Goal: Task Accomplishment & Management: Complete application form

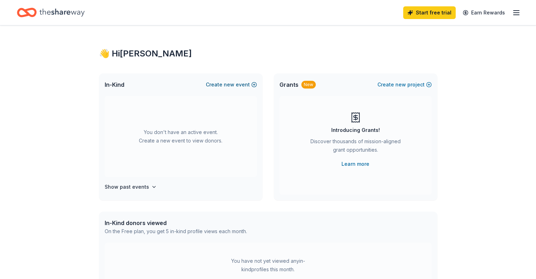
click at [227, 83] on span "new" at bounding box center [229, 84] width 11 height 8
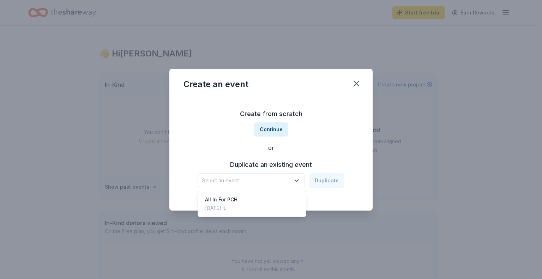
click at [297, 179] on icon "button" at bounding box center [296, 180] width 7 height 7
click at [211, 200] on div "All In For PCH" at bounding box center [221, 199] width 32 height 8
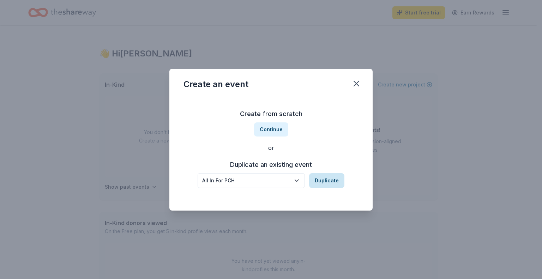
click at [323, 183] on button "Duplicate" at bounding box center [326, 180] width 35 height 15
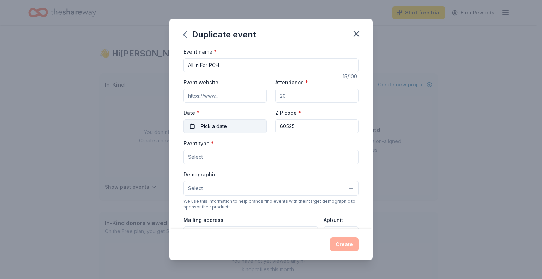
click at [190, 127] on button "Pick a date" at bounding box center [224, 126] width 83 height 14
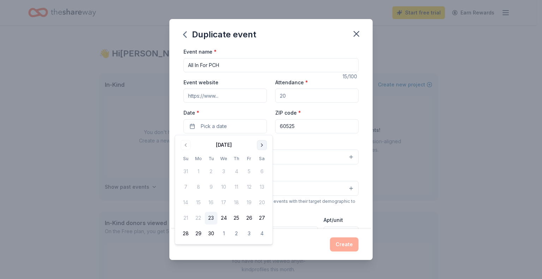
click at [262, 146] on button "Go to next month" at bounding box center [262, 145] width 10 height 10
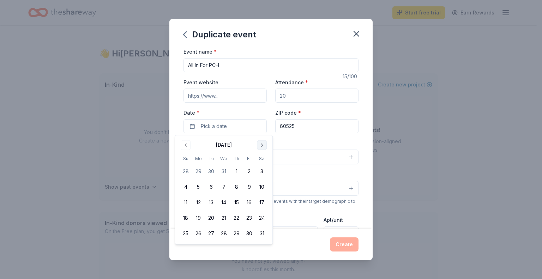
click at [262, 146] on button "Go to next month" at bounding box center [262, 145] width 10 height 10
click at [187, 147] on button "Go to previous month" at bounding box center [186, 145] width 10 height 10
click at [259, 200] on button "21" at bounding box center [261, 202] width 13 height 13
click at [250, 76] on div "Event name * All In For PCH 15 /100 Event website Attendance * Date * [DATE] ZI…" at bounding box center [270, 210] width 175 height 326
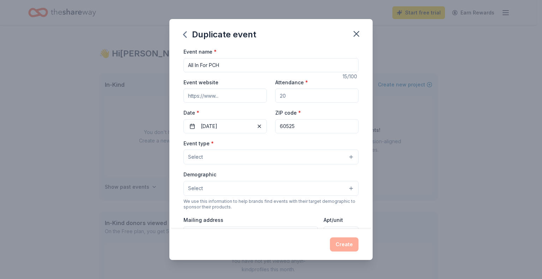
click at [345, 155] on button "Select" at bounding box center [270, 157] width 175 height 15
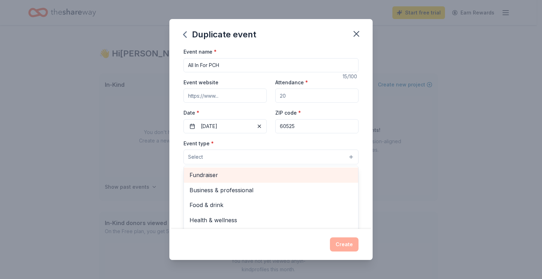
click at [220, 173] on span "Fundraiser" at bounding box center [270, 174] width 163 height 9
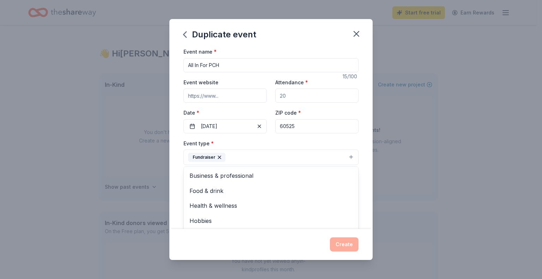
click at [295, 142] on div "Event type * Fundraiser Business & professional Food & drink Health & wellness …" at bounding box center [270, 152] width 175 height 26
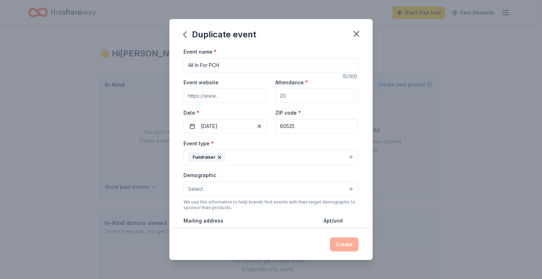
click at [345, 156] on button "Fundraiser" at bounding box center [270, 158] width 175 height 16
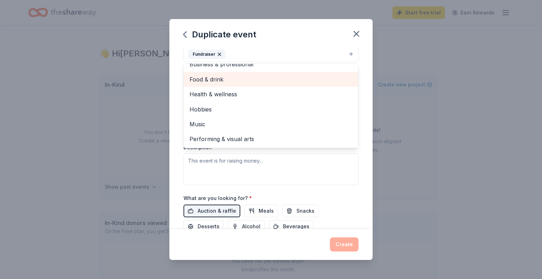
scroll to position [106, 0]
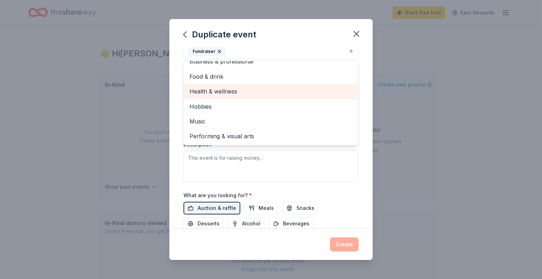
click at [232, 89] on span "Health & wellness" at bounding box center [270, 91] width 163 height 9
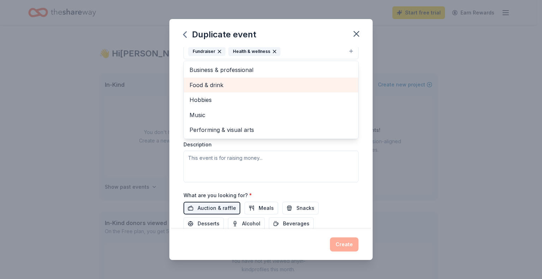
scroll to position [0, 0]
click at [222, 87] on span "Food & drink" at bounding box center [270, 84] width 163 height 9
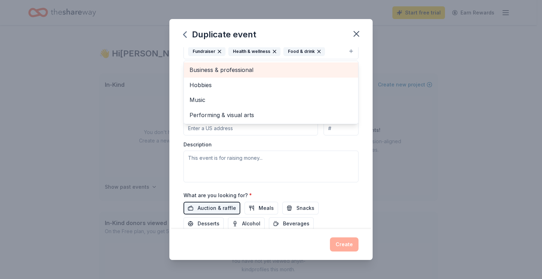
click at [240, 71] on span "Business & professional" at bounding box center [270, 69] width 163 height 9
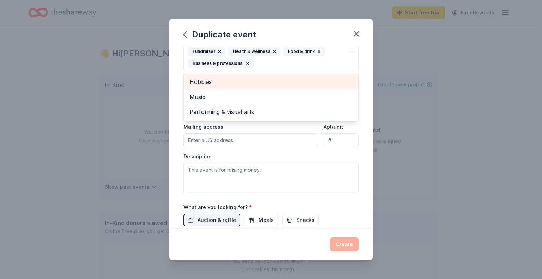
click at [319, 32] on div "Duplicate event Event name * All In For PCH 15 /100 Event website Attendance * …" at bounding box center [270, 139] width 203 height 241
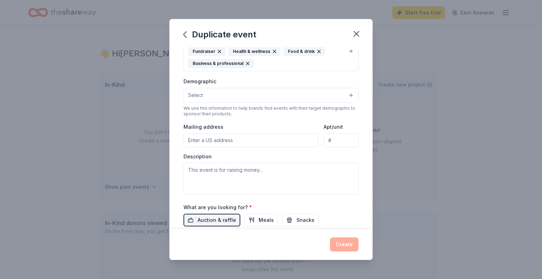
scroll to position [103, 0]
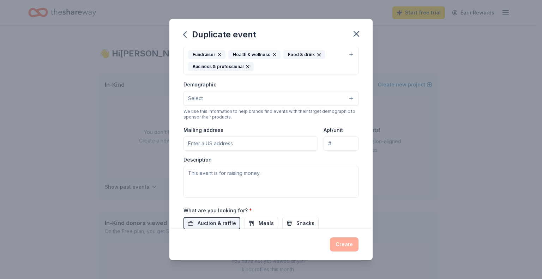
click at [278, 100] on button "Select" at bounding box center [270, 98] width 175 height 15
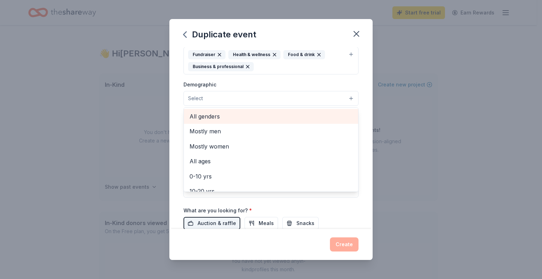
click at [214, 117] on span "All genders" at bounding box center [270, 116] width 163 height 9
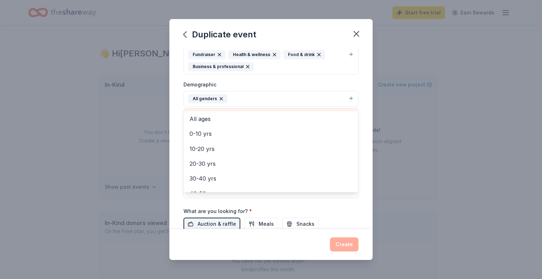
scroll to position [71, 0]
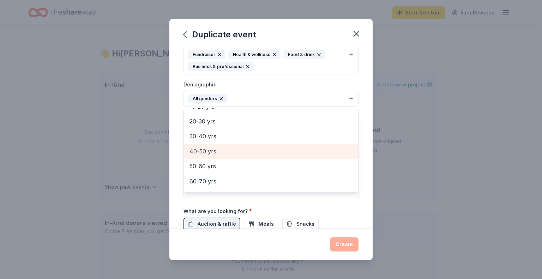
click at [205, 147] on span "40-50 yrs" at bounding box center [270, 151] width 163 height 9
click at [206, 151] on span "50-60 yrs" at bounding box center [270, 151] width 163 height 9
click at [206, 151] on span "60-70 yrs" at bounding box center [270, 153] width 163 height 9
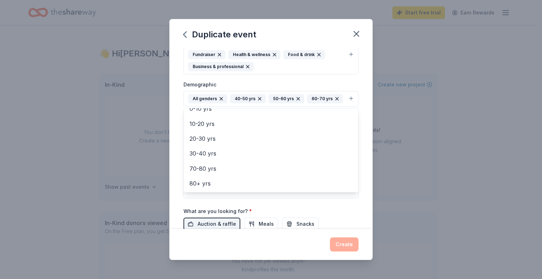
click at [280, 78] on div "Event type * Fundraiser Health & wellness Food & drink Business & professional …" at bounding box center [270, 117] width 175 height 162
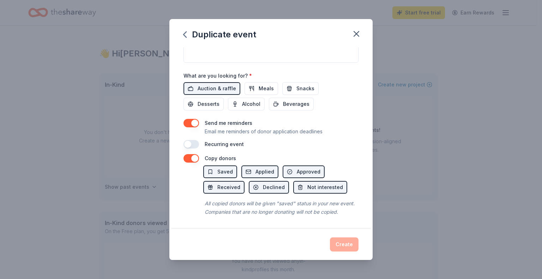
scroll to position [244, 0]
click at [219, 84] on span "Auction & raffle" at bounding box center [216, 88] width 38 height 8
click at [299, 140] on div "Recurring event" at bounding box center [270, 144] width 175 height 8
click at [337, 87] on div "Auction & raffle Meals Snacks Desserts Alcohol Beverages" at bounding box center [270, 96] width 175 height 28
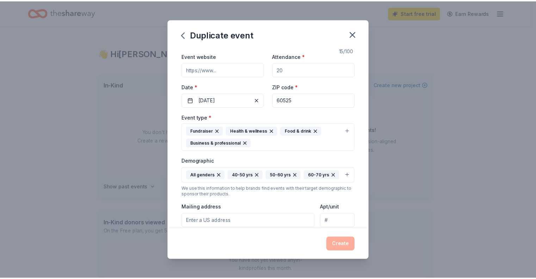
scroll to position [0, 0]
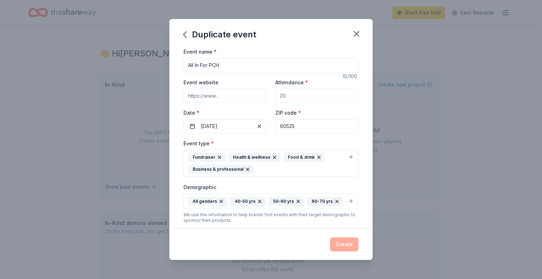
click at [300, 99] on input "Attendance *" at bounding box center [316, 96] width 83 height 14
type input "200"
click at [337, 245] on button "Create" at bounding box center [344, 244] width 29 height 14
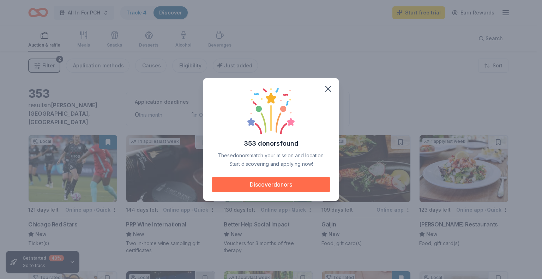
click at [276, 183] on button "Discover donors" at bounding box center [271, 185] width 118 height 16
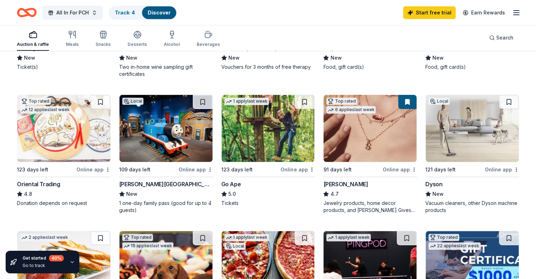
scroll to position [71, 0]
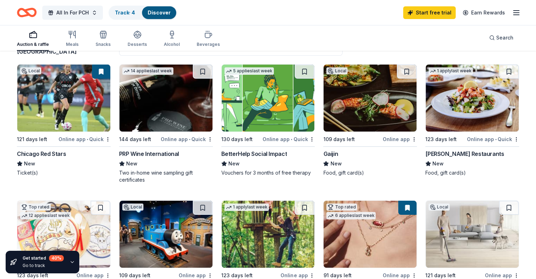
click at [107, 66] on button at bounding box center [101, 72] width 18 height 14
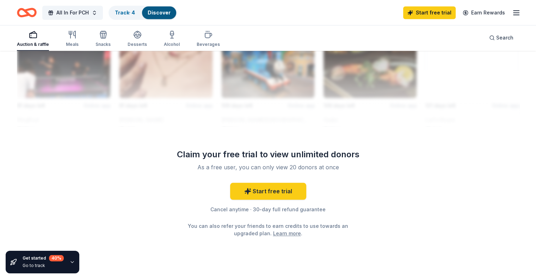
scroll to position [670, 0]
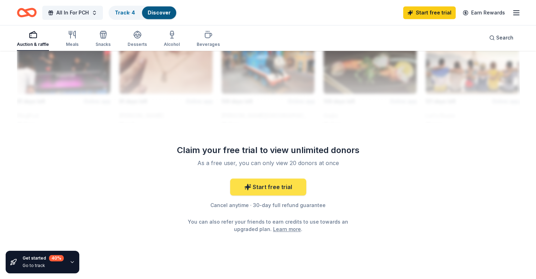
click at [275, 183] on link "Start free trial" at bounding box center [268, 186] width 76 height 17
click at [255, 178] on link "Start free trial" at bounding box center [268, 186] width 76 height 17
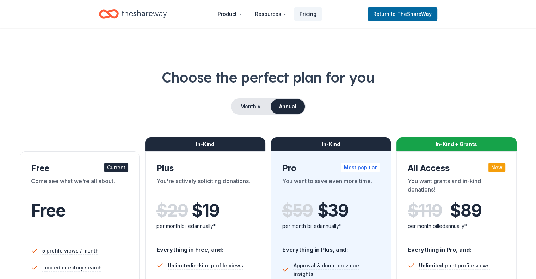
click at [415, 10] on span "Return to TheShareWay" at bounding box center [402, 14] width 59 height 8
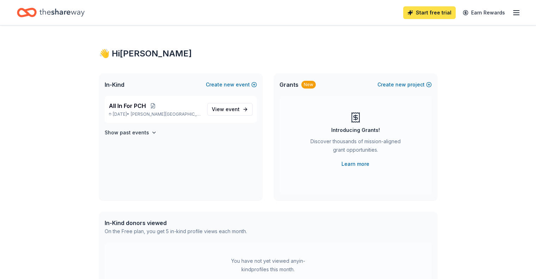
click at [423, 9] on link "Start free trial" at bounding box center [429, 12] width 53 height 13
